Goal: Task Accomplishment & Management: Manage account settings

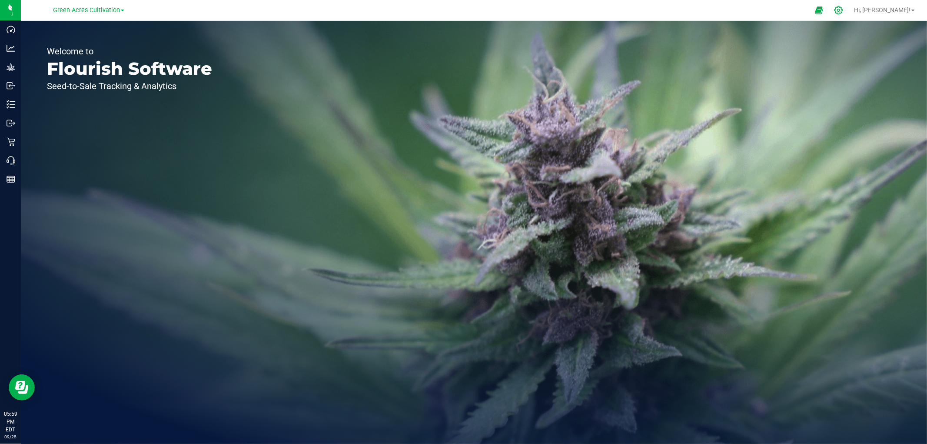
click at [843, 10] on icon at bounding box center [839, 10] width 8 height 8
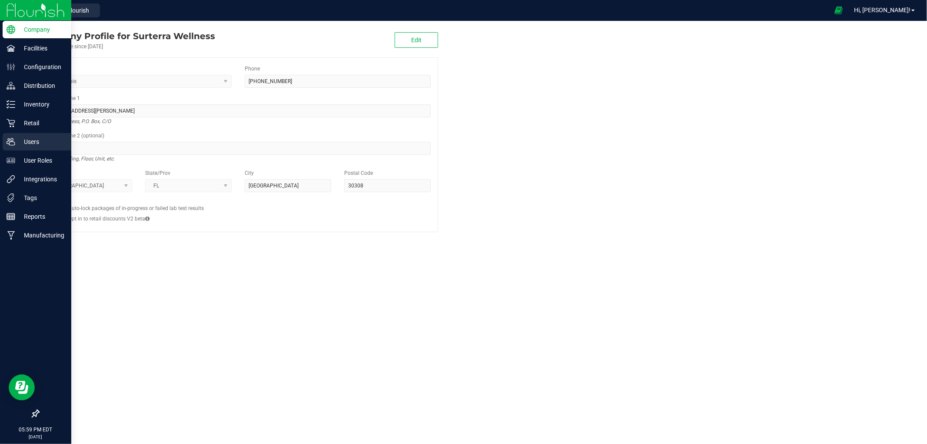
click at [14, 145] on icon at bounding box center [11, 141] width 9 height 9
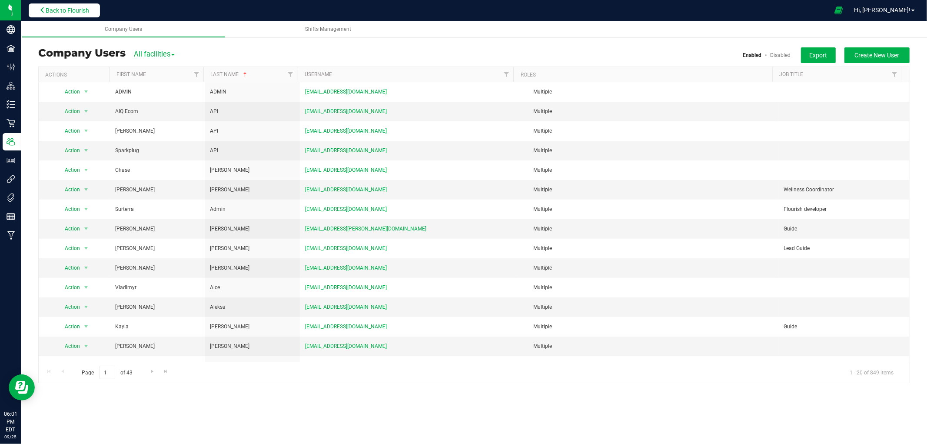
click at [52, 16] on button "Back to Flourish" at bounding box center [64, 10] width 71 height 14
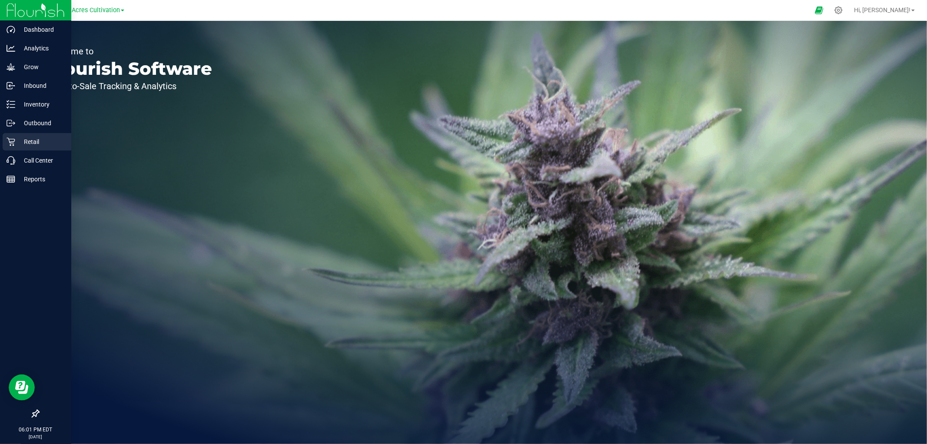
click at [35, 139] on p "Retail" at bounding box center [41, 141] width 52 height 10
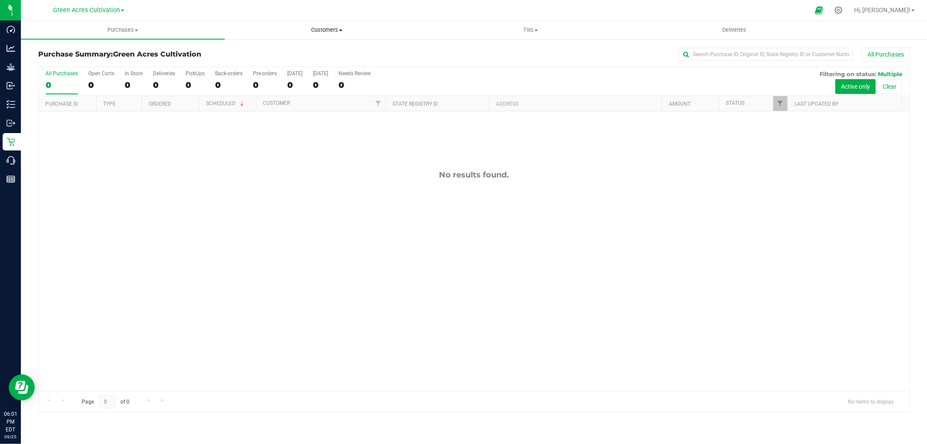
click at [323, 29] on span "Customers" at bounding box center [326, 30] width 203 height 8
click at [280, 53] on span "All customers" at bounding box center [256, 52] width 63 height 7
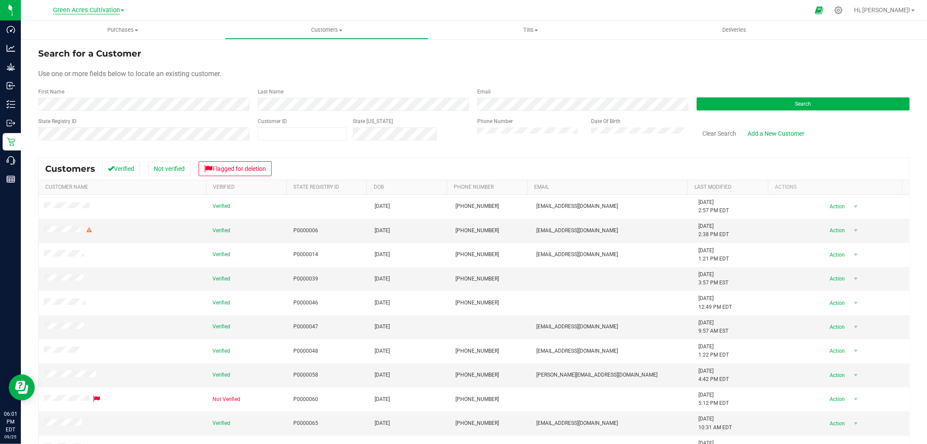
click at [94, 9] on span "Green Acres Cultivation" at bounding box center [86, 11] width 67 height 8
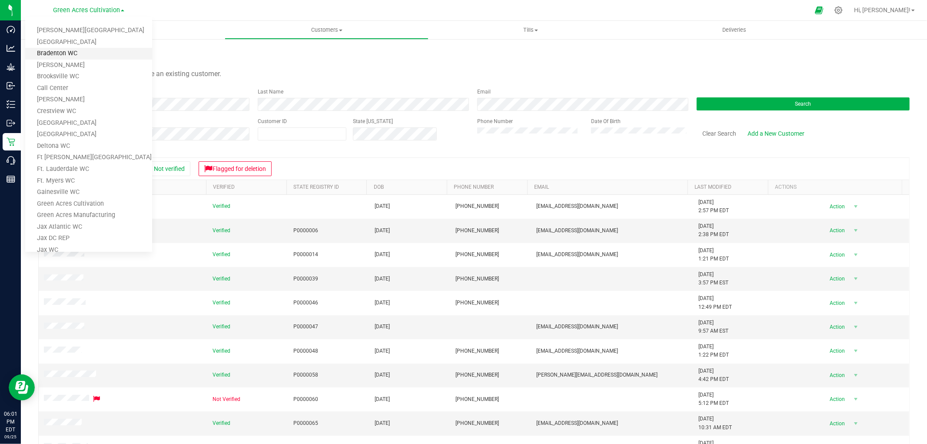
click at [89, 52] on link "Bradenton WC" at bounding box center [88, 54] width 127 height 12
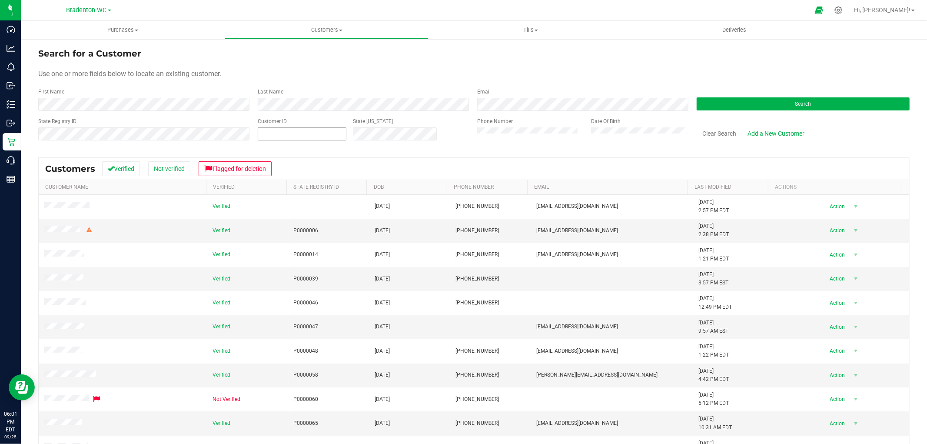
click at [305, 136] on span at bounding box center [302, 133] width 89 height 13
paste input "1578542"
type input "1578542"
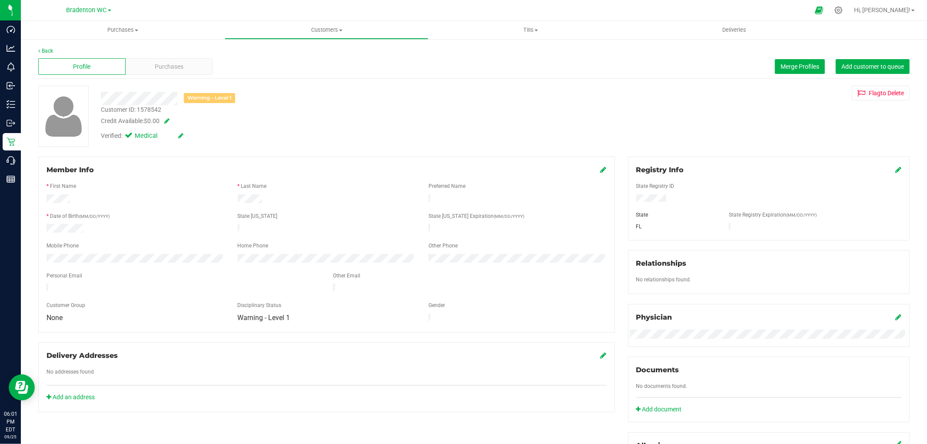
click at [209, 95] on div "Warning - Level 1" at bounding box center [209, 98] width 51 height 10
click at [168, 122] on span at bounding box center [165, 121] width 9 height 6
click at [170, 121] on span "$0.00 0" at bounding box center [177, 122] width 65 height 13
click at [170, 121] on input "0" at bounding box center [178, 123] width 64 height 12
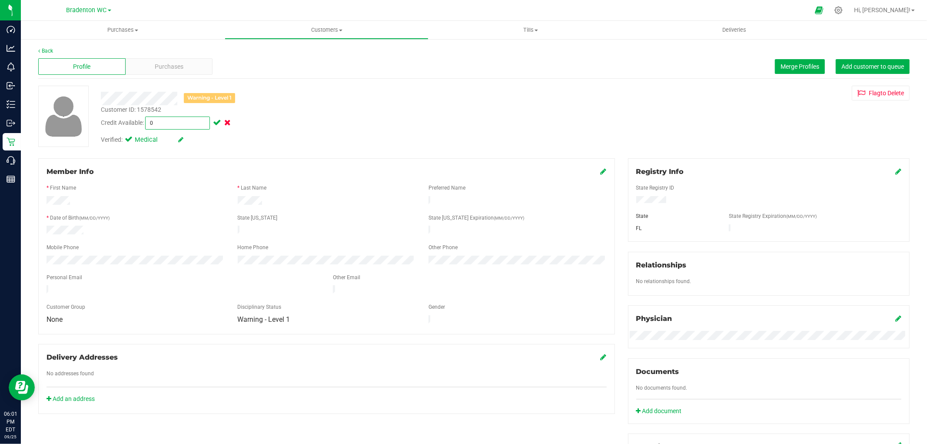
type input "3"
type input "15"
type input "$15.00"
click at [219, 122] on span at bounding box center [216, 123] width 10 height 6
click at [290, 122] on div "Credit Available: $15.00" at bounding box center [315, 120] width 429 height 9
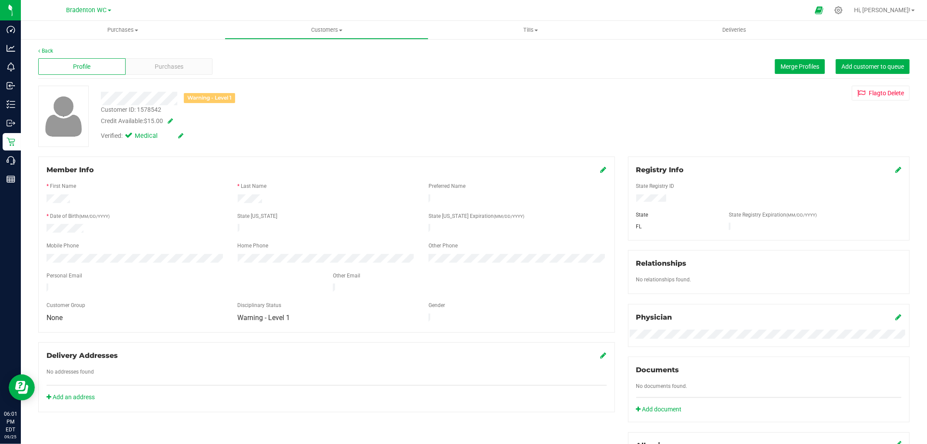
click at [601, 170] on icon at bounding box center [604, 169] width 6 height 7
click at [585, 172] on icon at bounding box center [588, 170] width 7 height 7
